Goal: Task Accomplishment & Management: Manage account settings

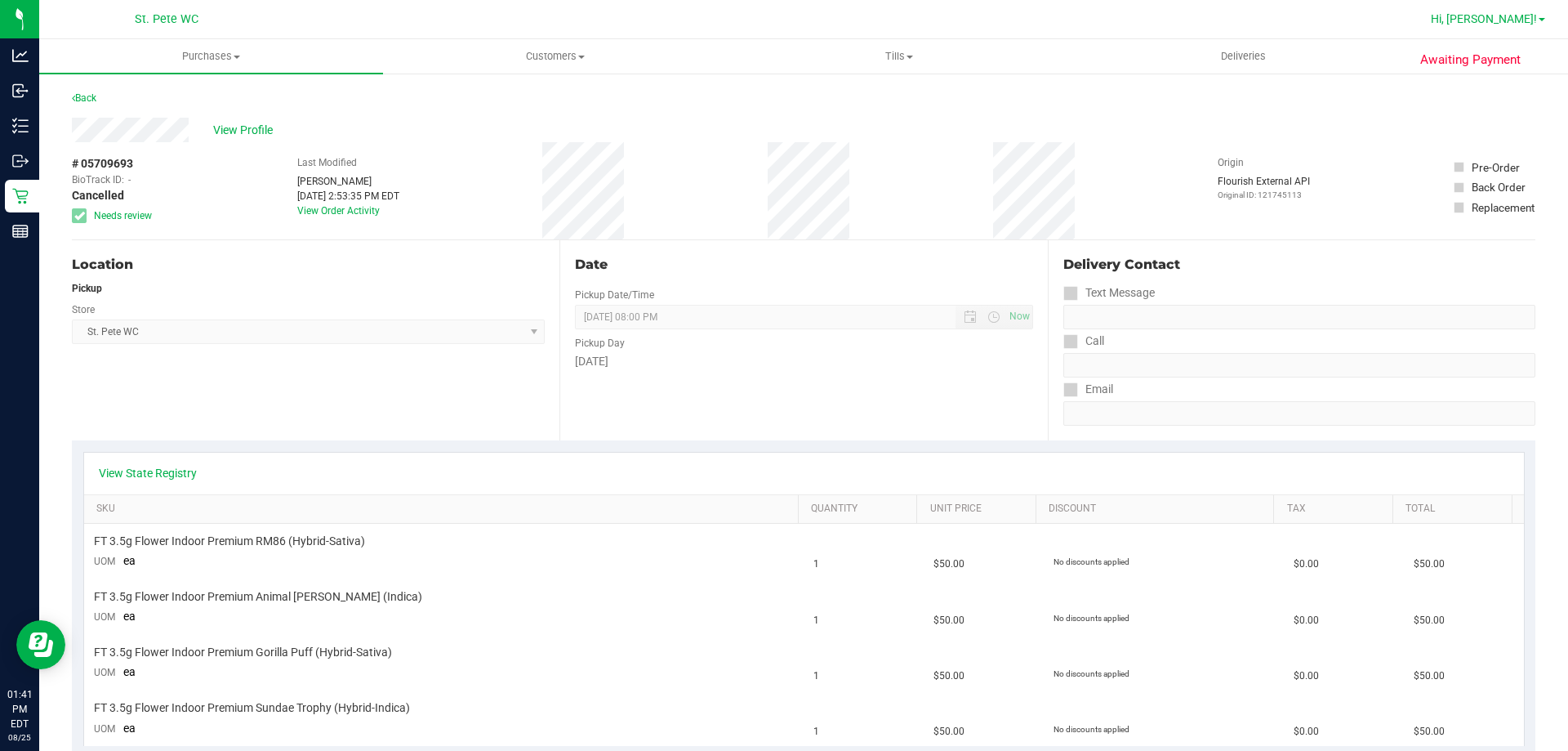
click at [1513, 16] on span "Hi, [PERSON_NAME]!" at bounding box center [1483, 18] width 106 height 13
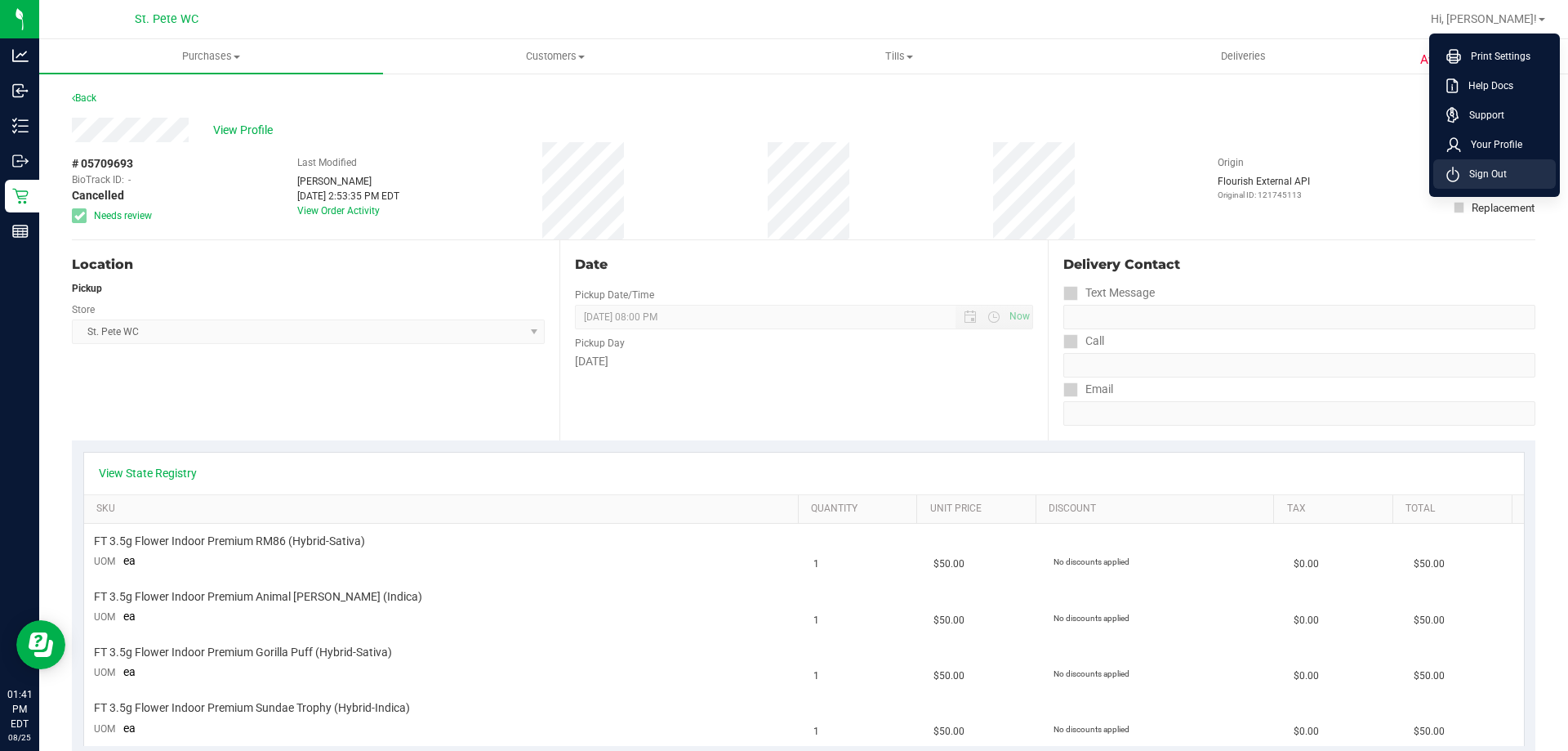
click at [1490, 168] on span "Sign Out" at bounding box center [1482, 174] width 47 height 17
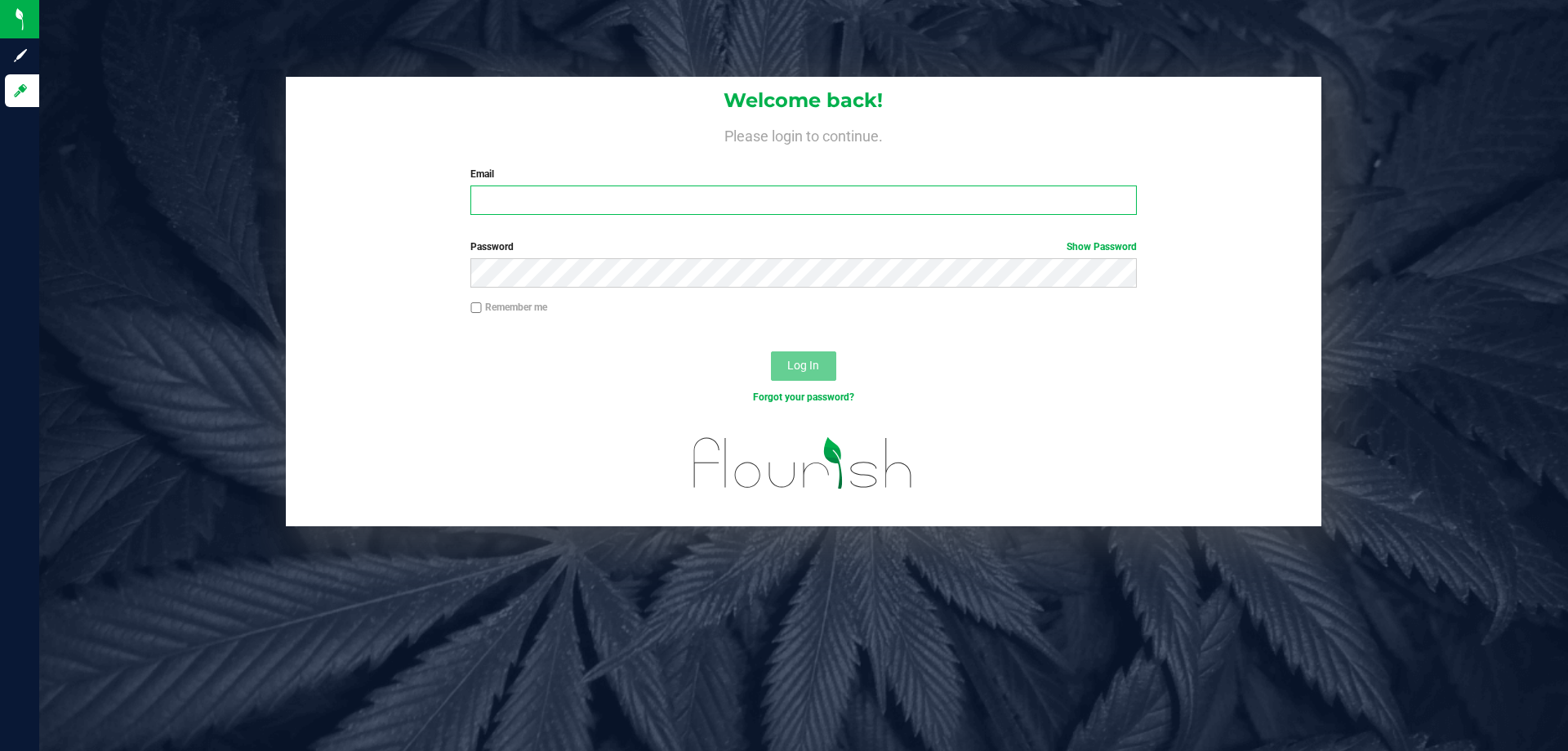
click at [705, 213] on input "Email" at bounding box center [803, 200] width 666 height 30
type input "[EMAIL_ADDRESS][PERSON_NAME][DOMAIN_NAME]"
click at [771, 352] on button "Log In" at bounding box center [803, 366] width 65 height 30
